Goal: Task Accomplishment & Management: Use online tool/utility

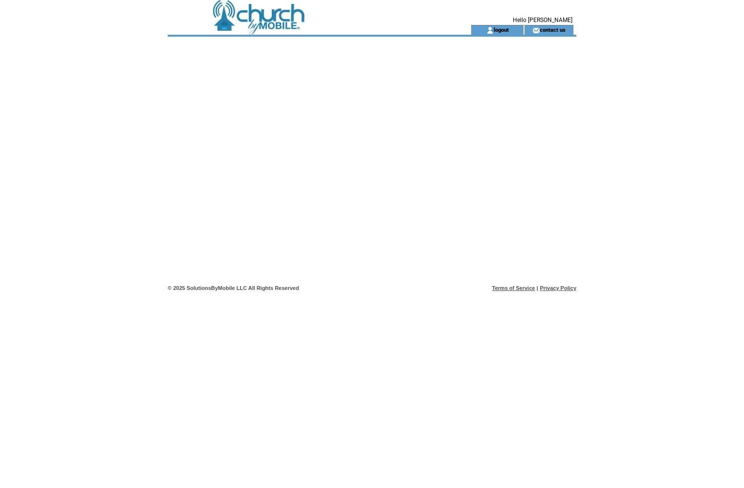
click at [274, 22] on td at bounding box center [302, 12] width 268 height 25
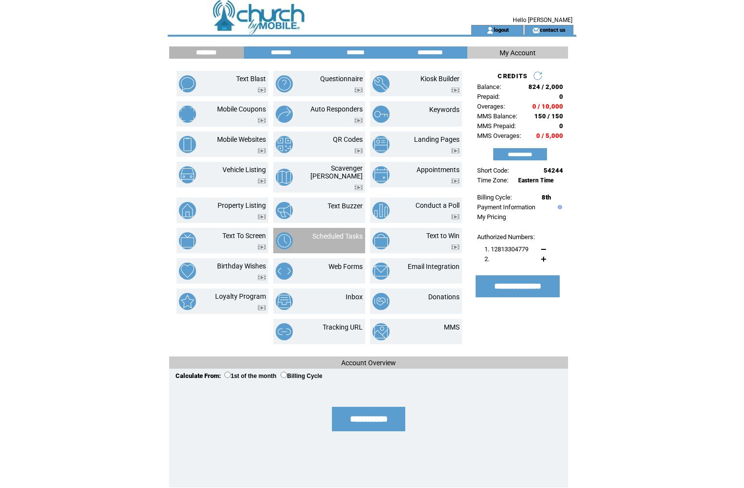
click at [327, 228] on td "Scheduled Tasks" at bounding box center [319, 240] width 92 height 25
click at [328, 232] on link "Scheduled Tasks" at bounding box center [337, 236] width 50 height 8
